Goal: Transaction & Acquisition: Book appointment/travel/reservation

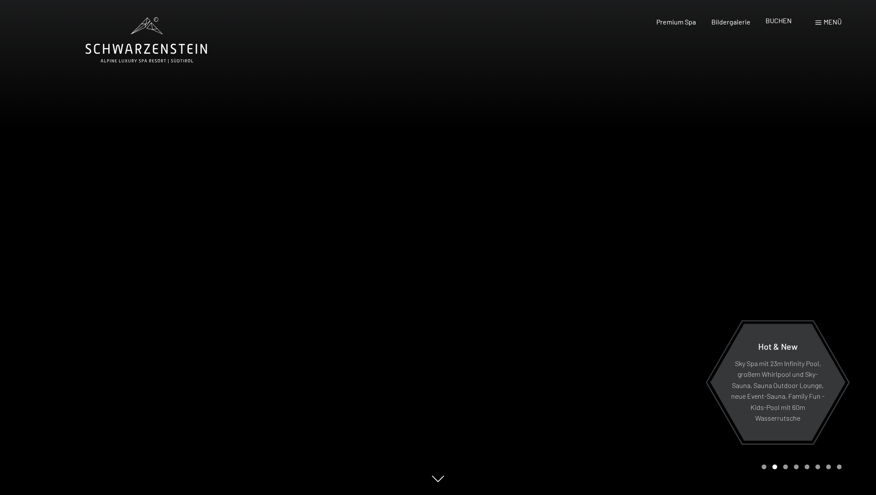
click at [773, 20] on span "BUCHEN" at bounding box center [778, 20] width 26 height 8
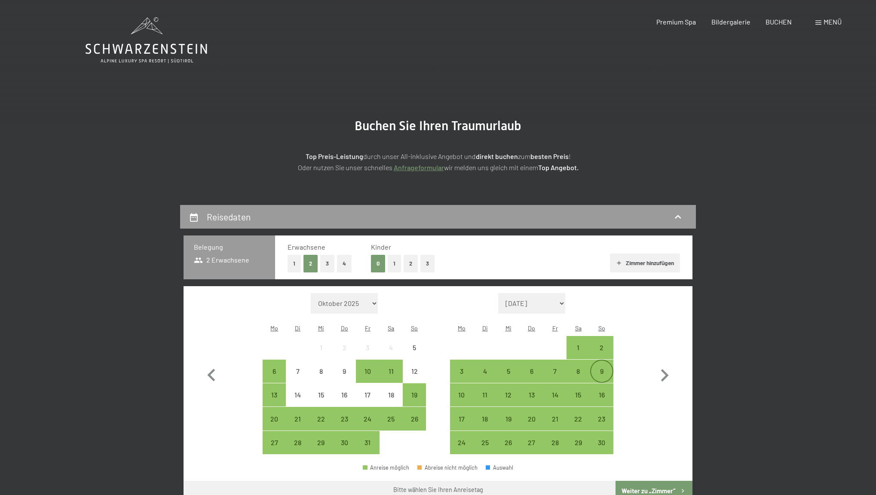
click at [604, 368] on div "9" at bounding box center [601, 378] width 21 height 21
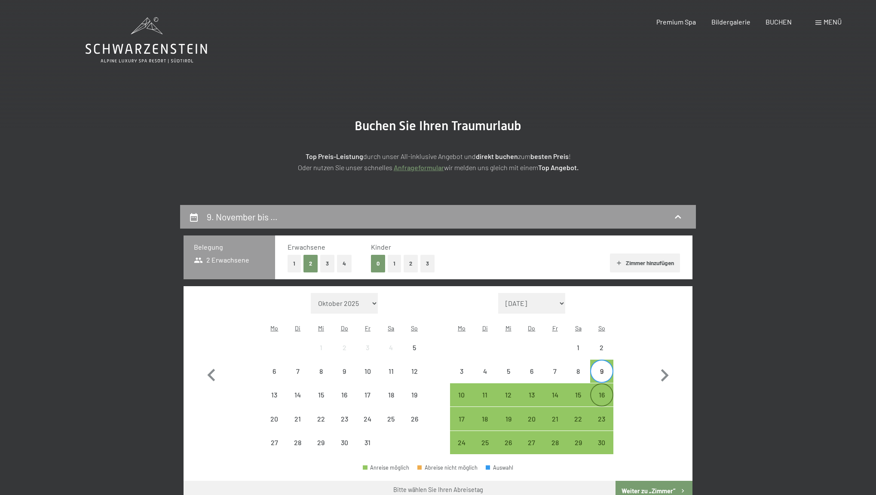
click at [602, 392] on div "16" at bounding box center [601, 402] width 21 height 21
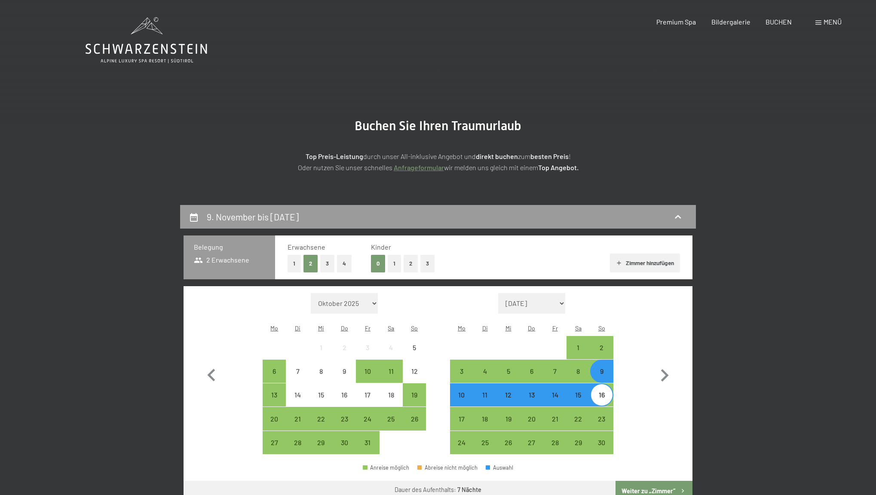
click at [650, 481] on button "Weiter zu „Zimmer“" at bounding box center [653, 491] width 77 height 21
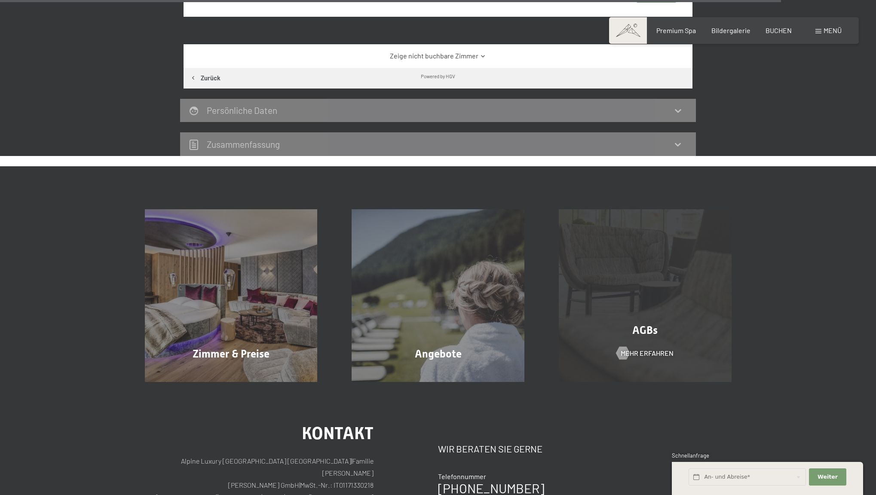
scroll to position [2236, 0]
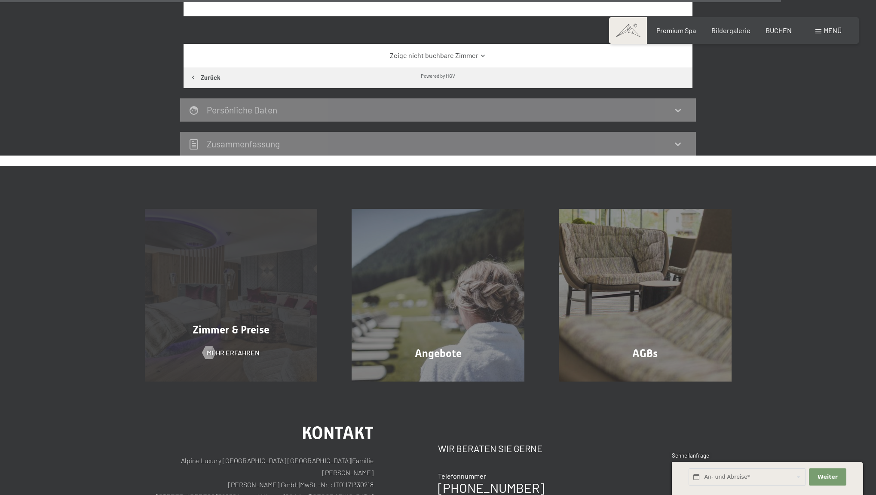
click at [257, 324] on span "Zimmer & Preise" at bounding box center [231, 330] width 77 height 12
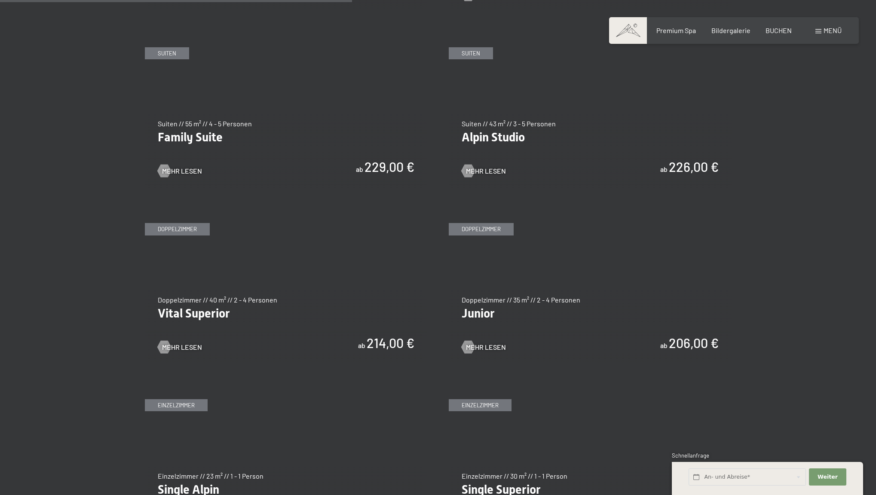
scroll to position [1078, 0]
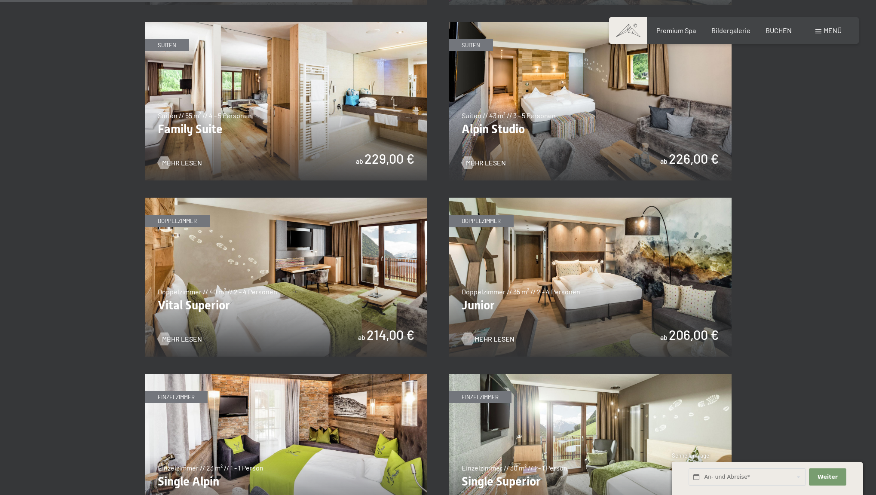
click at [493, 334] on span "Mehr Lesen" at bounding box center [494, 338] width 40 height 9
